Goal: Task Accomplishment & Management: Use online tool/utility

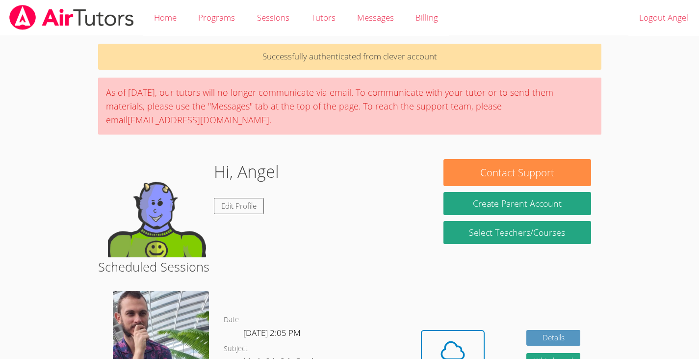
click at [417, 241] on div "Hi, Angel Edit Profile" at bounding box center [265, 208] width 315 height 98
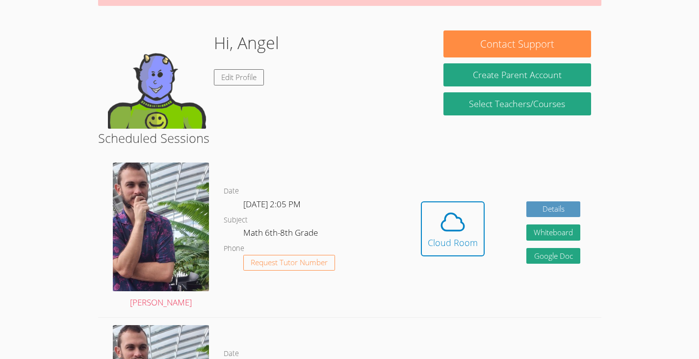
scroll to position [130, 0]
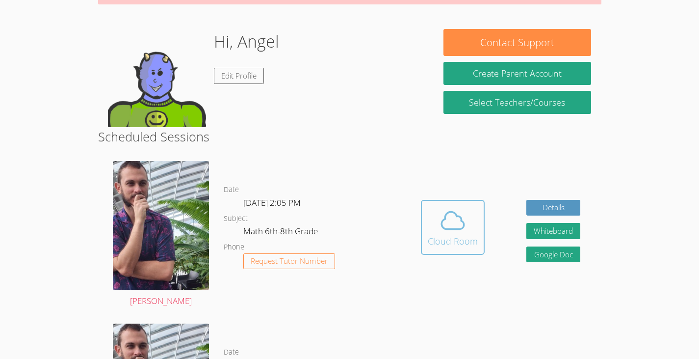
click at [439, 219] on icon at bounding box center [452, 220] width 27 height 27
click at [141, 233] on img at bounding box center [161, 225] width 97 height 129
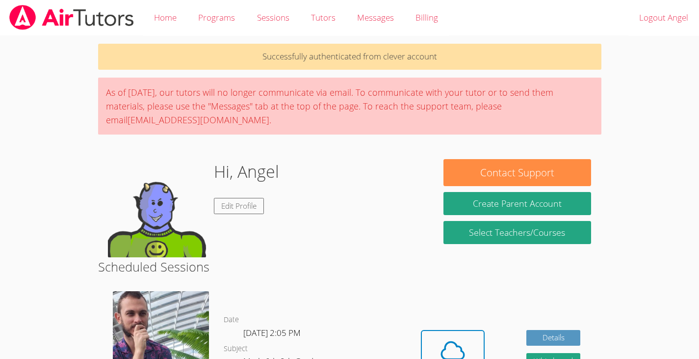
scroll to position [130, 0]
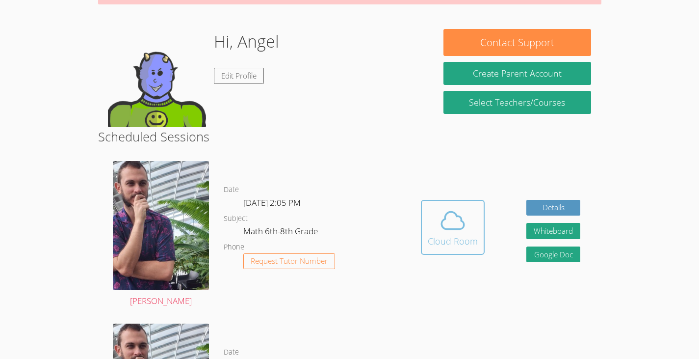
click at [471, 237] on div "Cloud Room" at bounding box center [453, 241] width 50 height 14
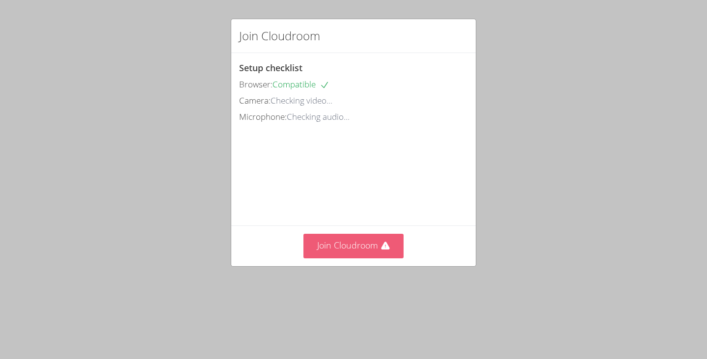
click at [324, 258] on button "Join Cloudroom" at bounding box center [353, 246] width 101 height 24
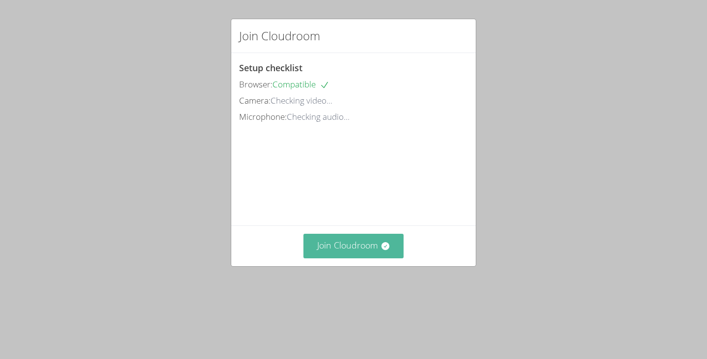
click at [329, 258] on button "Join Cloudroom" at bounding box center [353, 246] width 101 height 24
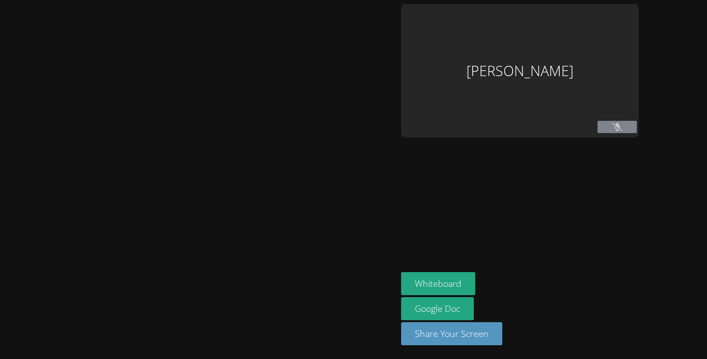
click at [543, 56] on div "[PERSON_NAME]" at bounding box center [519, 70] width 237 height 133
click at [496, 77] on div "[PERSON_NAME]" at bounding box center [519, 70] width 237 height 133
click at [487, 68] on div "[PERSON_NAME]" at bounding box center [519, 70] width 237 height 133
click at [589, 120] on div "[PERSON_NAME]" at bounding box center [519, 70] width 237 height 133
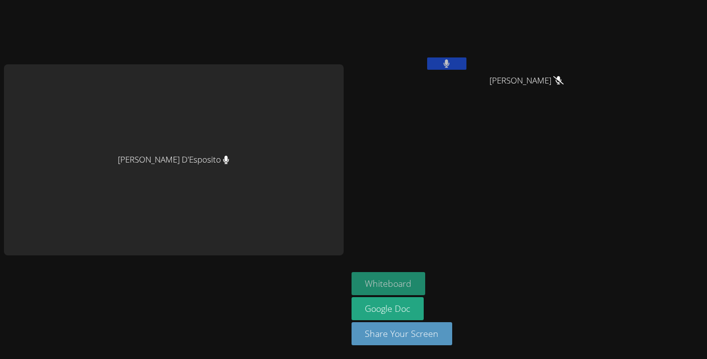
click at [357, 281] on button "Whiteboard" at bounding box center [388, 283] width 74 height 23
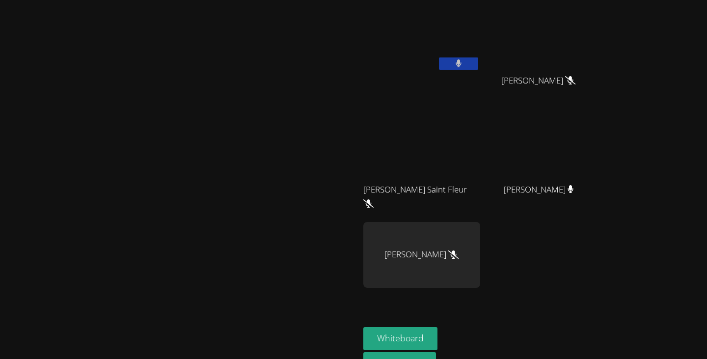
drag, startPoint x: 665, startPoint y: 227, endPoint x: 648, endPoint y: 262, distance: 39.5
click at [601, 262] on div "[PERSON_NAME] [PERSON_NAME] Occeas [PERSON_NAME] Occeas [PERSON_NAME] Saint Fle…" at bounding box center [481, 165] width 237 height 323
